Goal: Information Seeking & Learning: Find specific fact

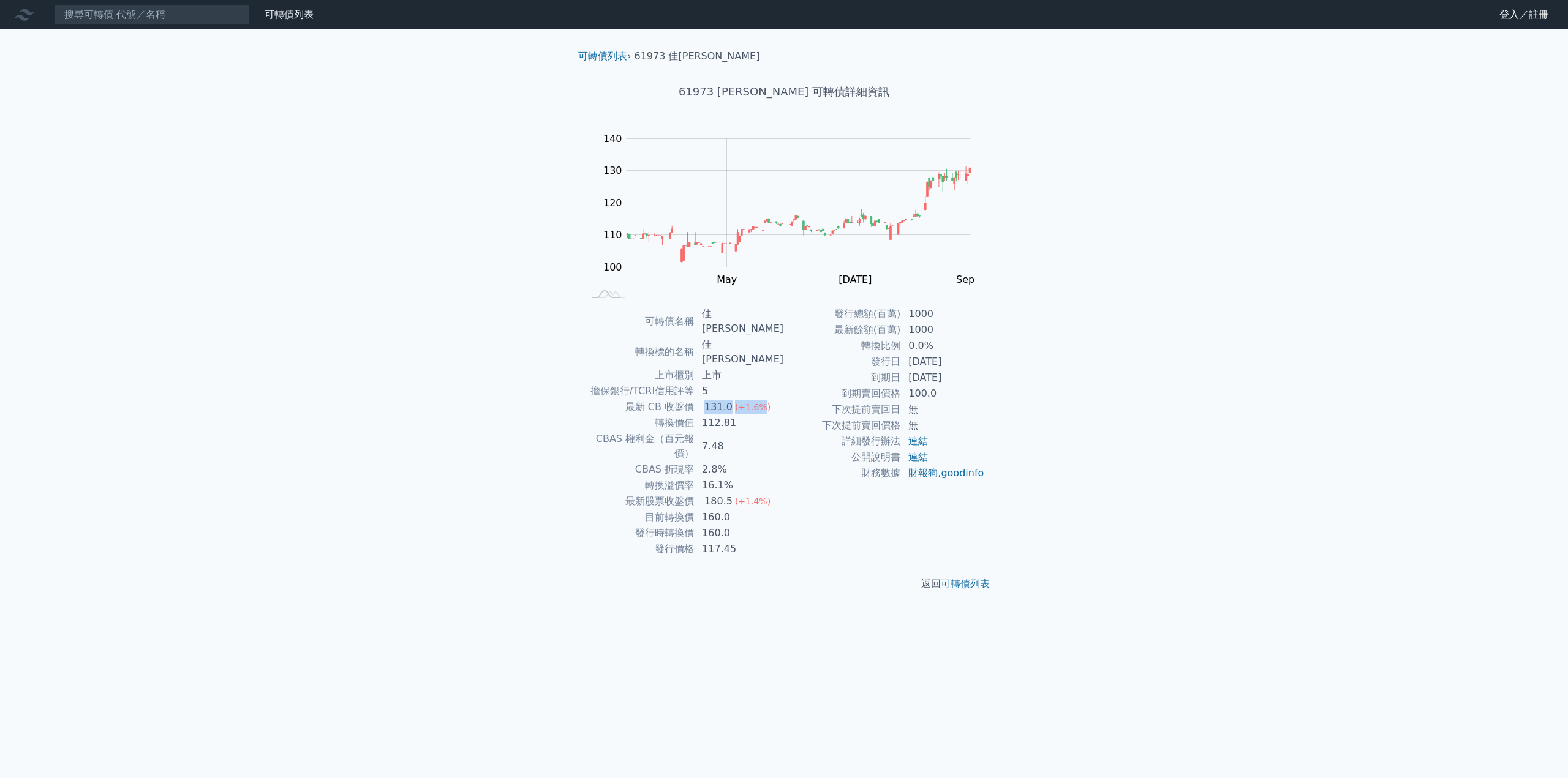
drag, startPoint x: 724, startPoint y: 374, endPoint x: 763, endPoint y: 382, distance: 39.8
click at [763, 399] on td "131.0 (+1.6%)" at bounding box center [739, 407] width 89 height 16
click at [727, 400] on div "131.0" at bounding box center [718, 407] width 33 height 15
drag, startPoint x: 717, startPoint y: 373, endPoint x: 724, endPoint y: 374, distance: 7.1
click at [717, 400] on div "131.0" at bounding box center [718, 407] width 33 height 15
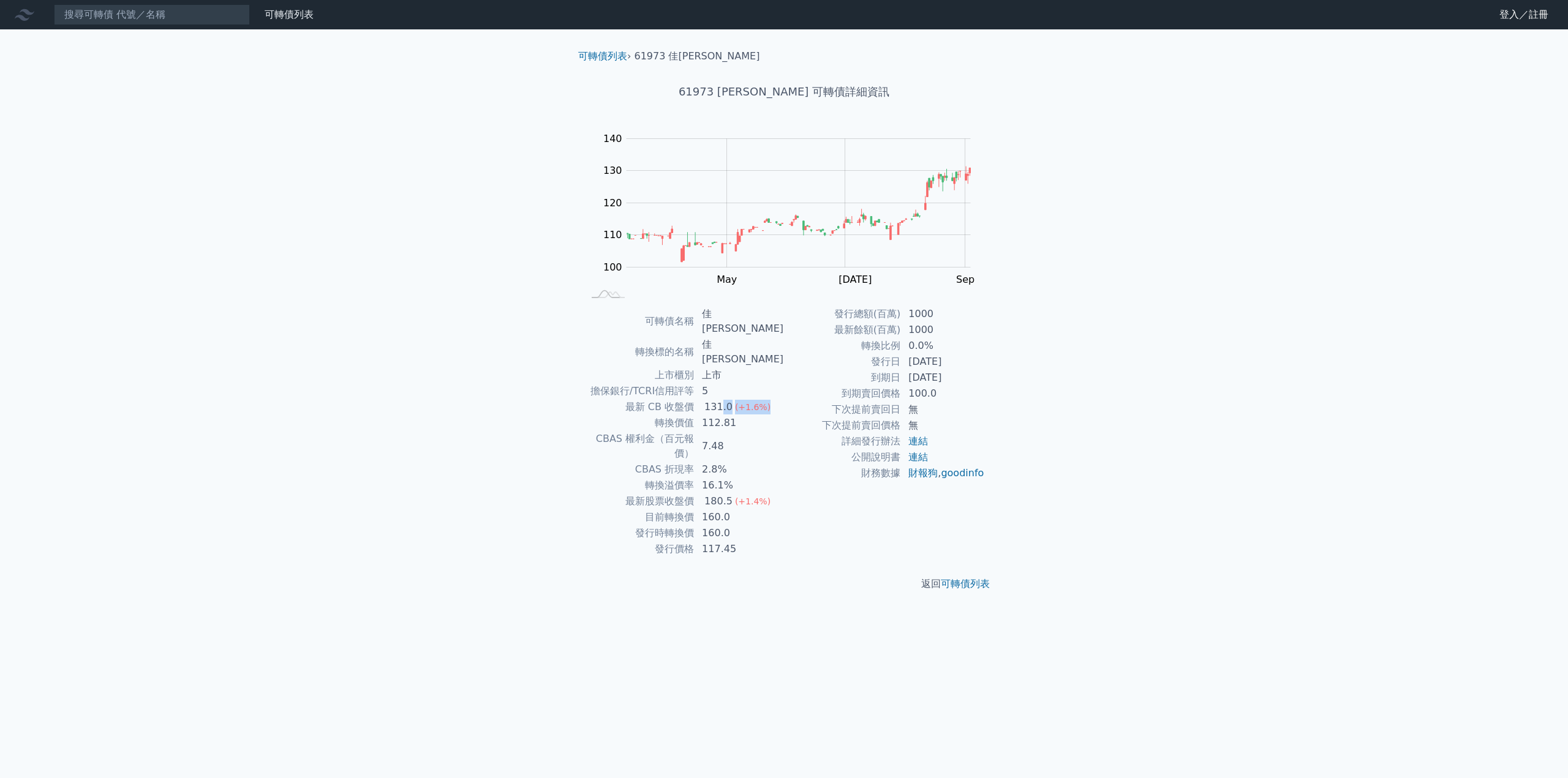
drag, startPoint x: 724, startPoint y: 374, endPoint x: 768, endPoint y: 385, distance: 45.4
click at [768, 399] on td "131.0 (+1.6%)" at bounding box center [739, 407] width 89 height 16
click at [729, 400] on div "131.0" at bounding box center [718, 407] width 33 height 15
drag, startPoint x: 712, startPoint y: 376, endPoint x: 733, endPoint y: 377, distance: 21.0
click at [733, 400] on div "131.0" at bounding box center [718, 407] width 33 height 15
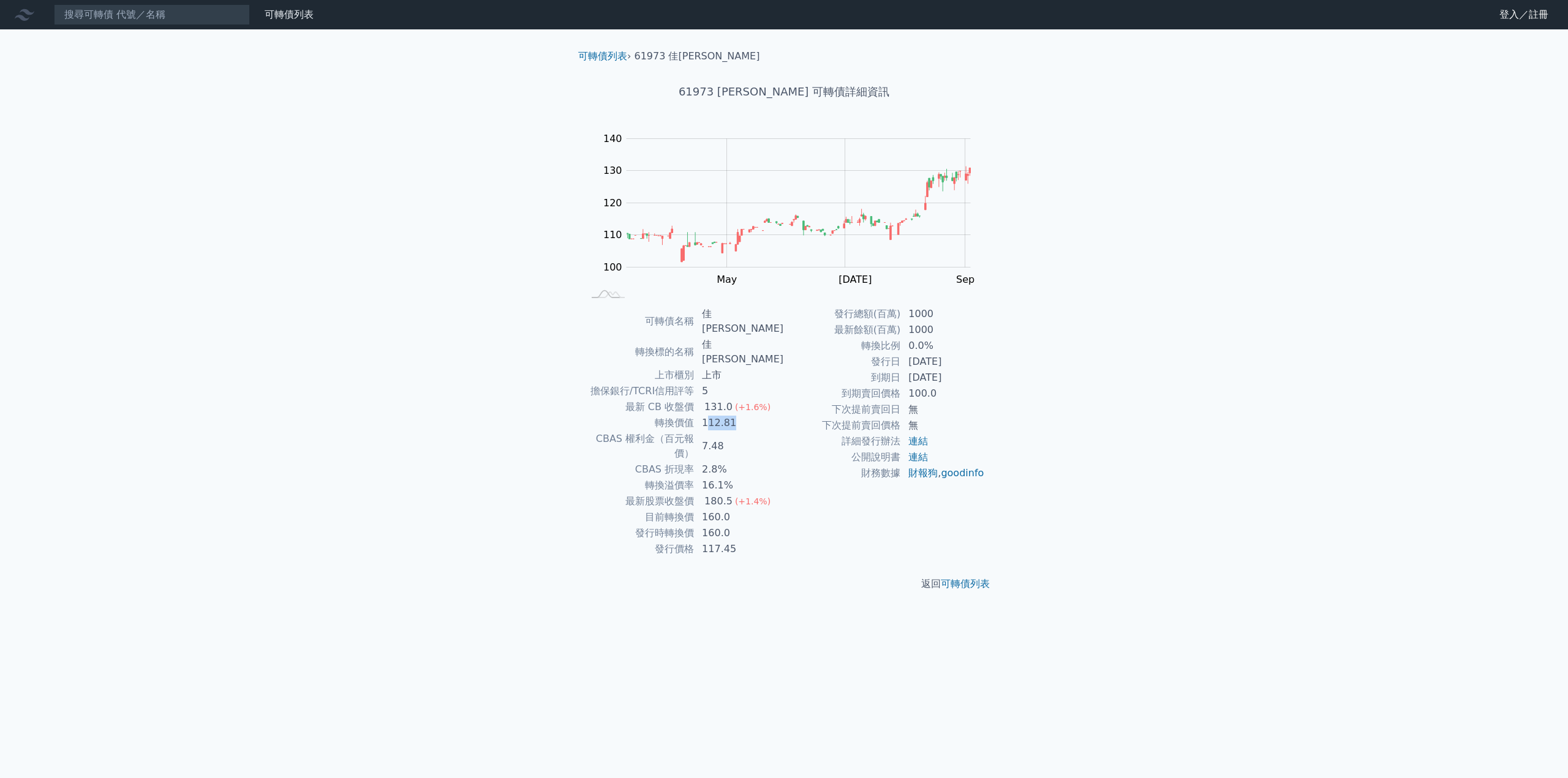
drag, startPoint x: 711, startPoint y: 394, endPoint x: 724, endPoint y: 398, distance: 13.6
click at [754, 415] on td "112.81" at bounding box center [739, 423] width 89 height 16
drag, startPoint x: 723, startPoint y: 398, endPoint x: 715, endPoint y: 397, distance: 8.1
click at [723, 415] on td "112.81" at bounding box center [739, 423] width 89 height 16
drag, startPoint x: 714, startPoint y: 396, endPoint x: 746, endPoint y: 395, distance: 32.0
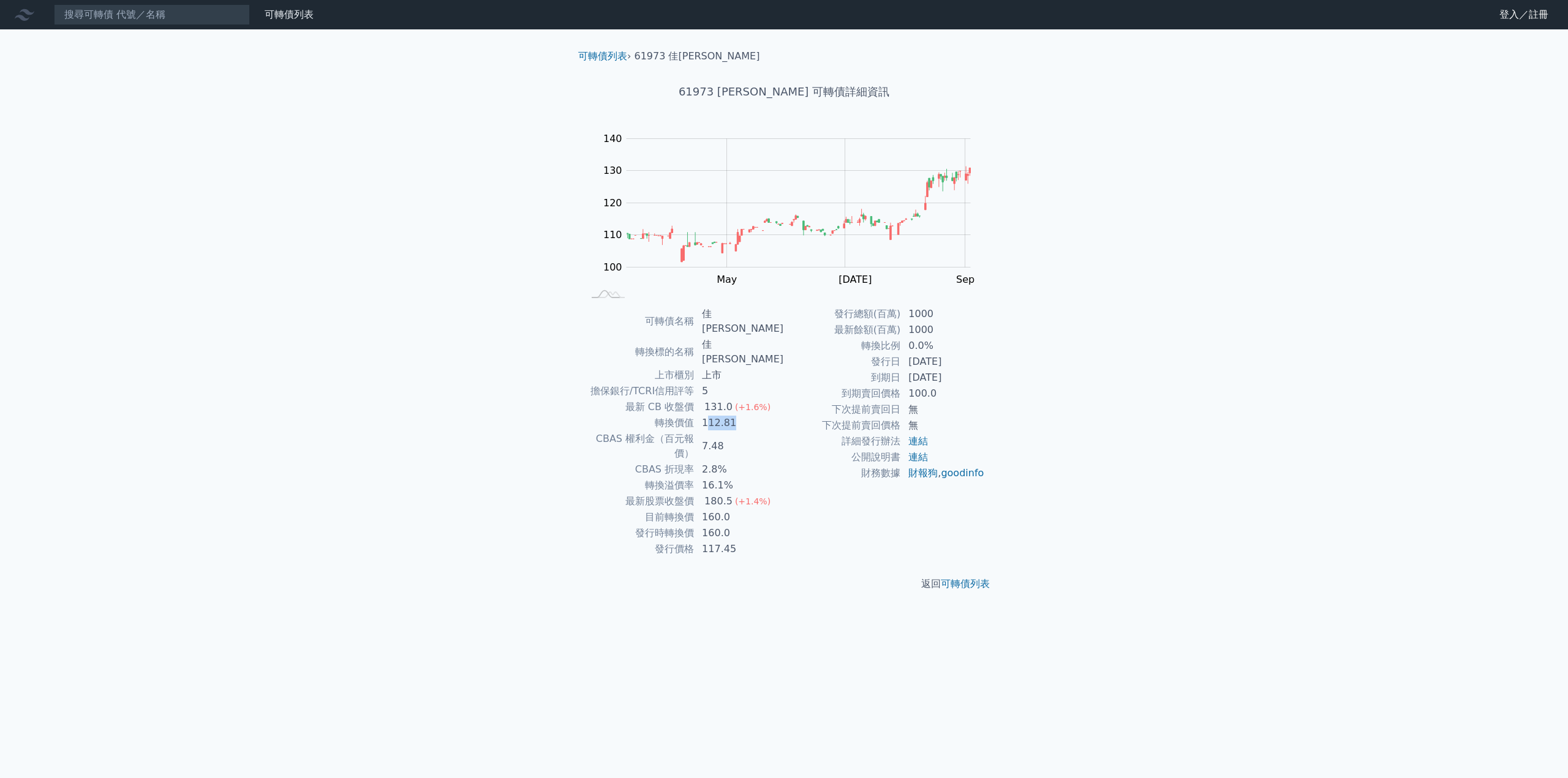
click at [746, 415] on td "112.81" at bounding box center [739, 423] width 89 height 16
click at [708, 415] on td "112.81" at bounding box center [739, 423] width 89 height 16
drag, startPoint x: 711, startPoint y: 380, endPoint x: 753, endPoint y: 384, distance: 42.2
click at [753, 399] on td "131.0 (+1.6%)" at bounding box center [739, 407] width 89 height 16
click at [731, 415] on td "112.81" at bounding box center [739, 423] width 89 height 16
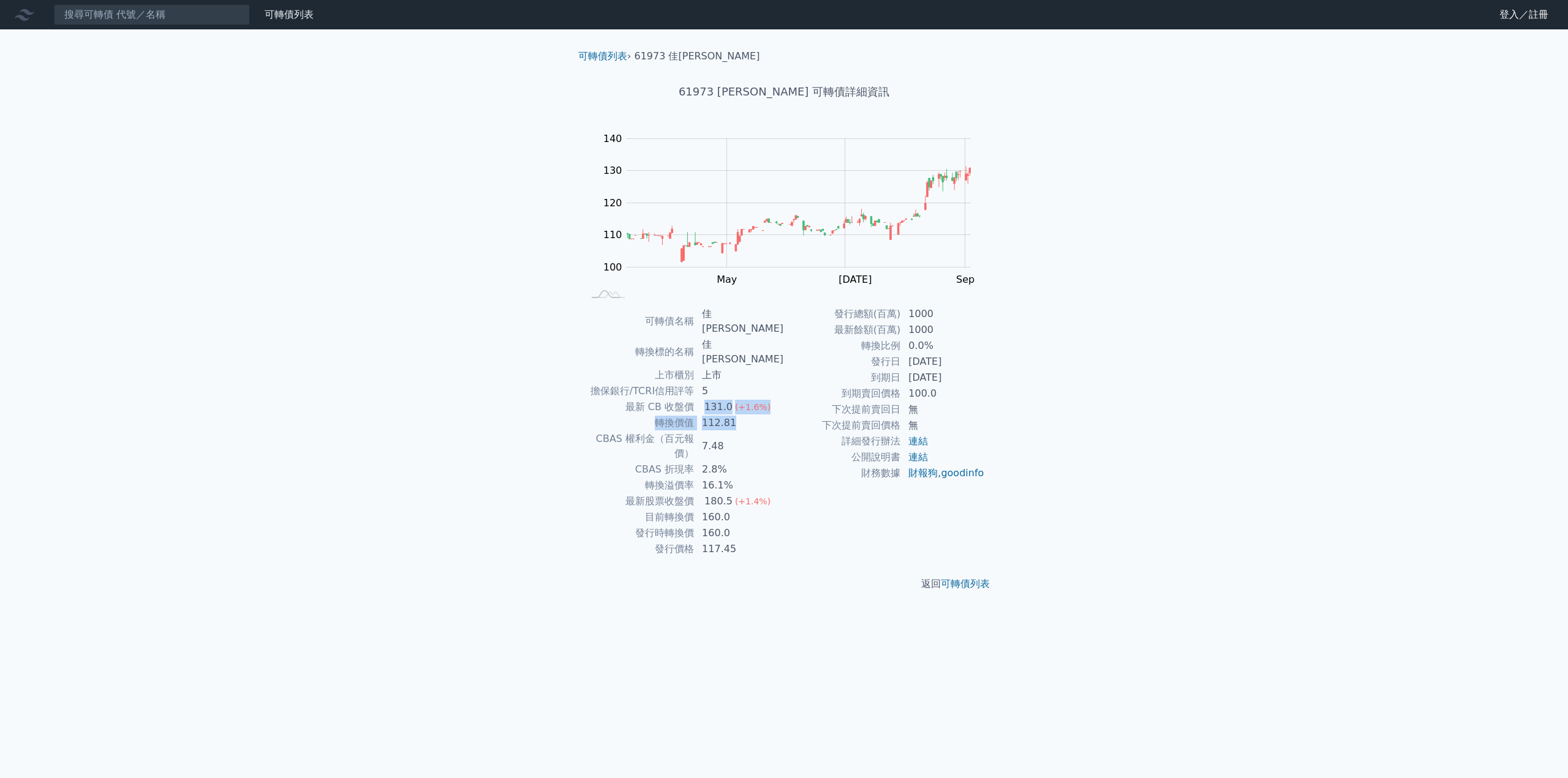
drag, startPoint x: 700, startPoint y: 383, endPoint x: 740, endPoint y: 392, distance: 41.0
click at [740, 390] on tbody "可轉債名稱 佳[PERSON_NAME] 轉換標的名稱 佳[PERSON_NAME] 上市櫃別 上市 擔保銀行/TCRI信用評等 5 最新 CB 收盤價 13…" at bounding box center [684, 432] width 201 height 251
click at [736, 415] on td "112.81" at bounding box center [739, 423] width 89 height 16
drag, startPoint x: 736, startPoint y: 394, endPoint x: 694, endPoint y: 375, distance: 46.1
click at [694, 375] on tbody "可轉債名稱 佳[PERSON_NAME] 轉換標的名稱 佳[PERSON_NAME] 上市櫃別 上市 擔保銀行/TCRI信用評等 5 最新 CB 收盤價 13…" at bounding box center [684, 432] width 201 height 251
